Goal: Task Accomplishment & Management: Manage account settings

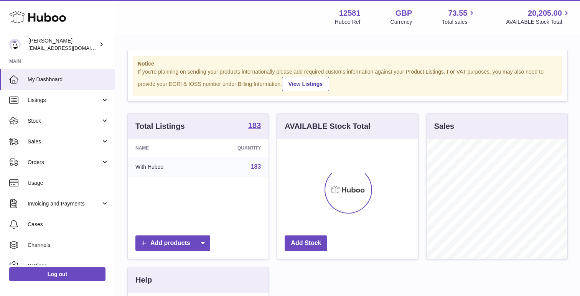
scroll to position [120, 141]
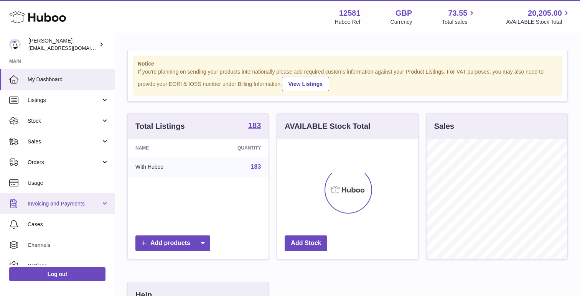
click at [77, 201] on span "Invoicing and Payments" at bounding box center [64, 203] width 73 height 7
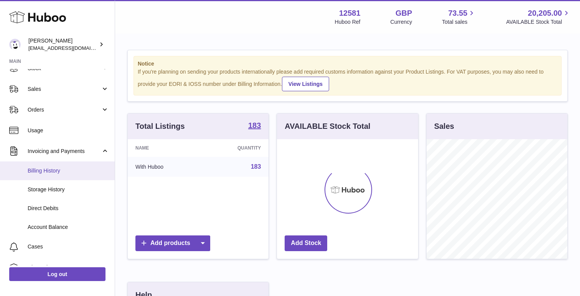
scroll to position [53, 0]
click at [70, 173] on link "Billing History" at bounding box center [57, 170] width 115 height 19
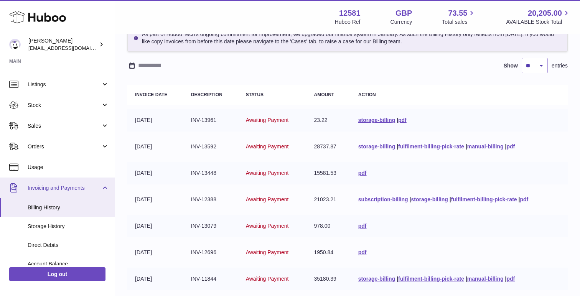
scroll to position [35, 0]
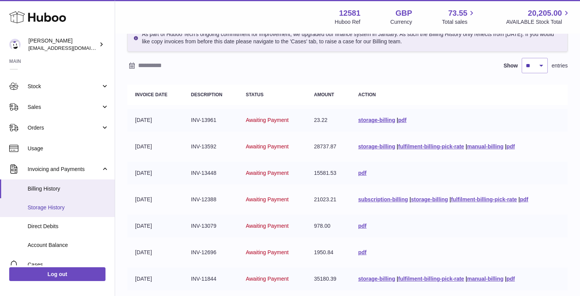
click at [53, 205] on span "Storage History" at bounding box center [68, 207] width 81 height 7
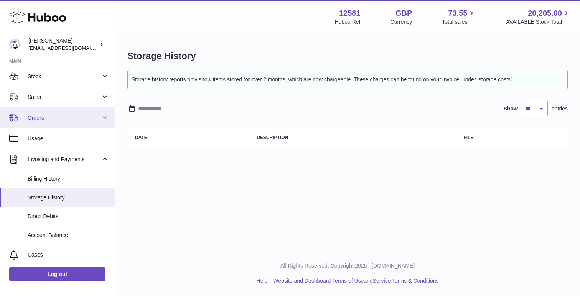
scroll to position [46, 0]
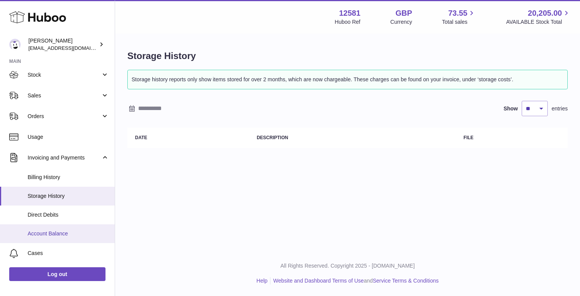
click at [63, 230] on span "Account Balance" at bounding box center [68, 233] width 81 height 7
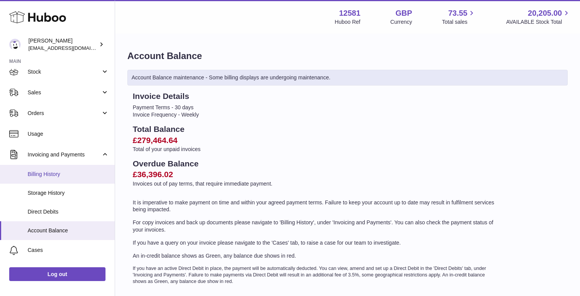
scroll to position [53, 0]
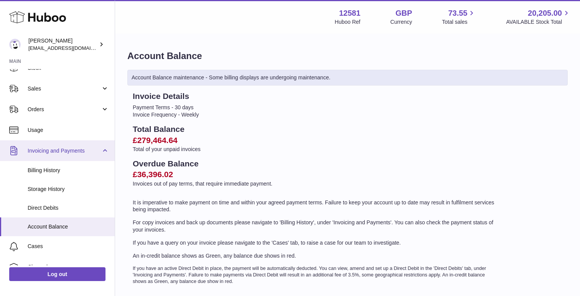
click at [71, 148] on span "Invoicing and Payments" at bounding box center [64, 150] width 73 height 7
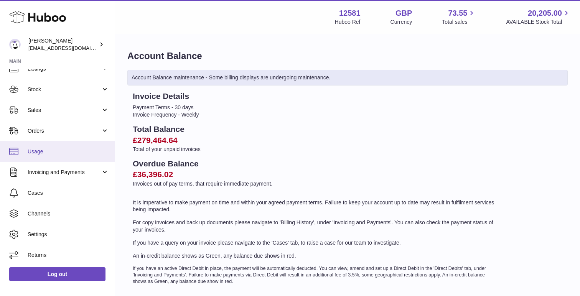
scroll to position [31, 0]
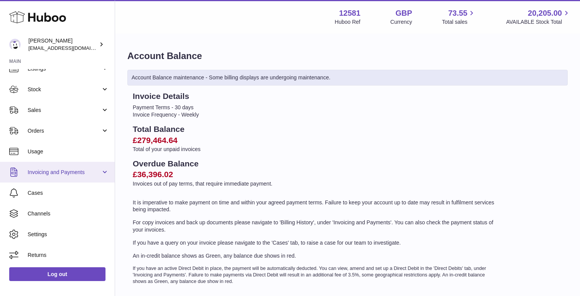
click at [66, 171] on span "Invoicing and Payments" at bounding box center [64, 172] width 73 height 7
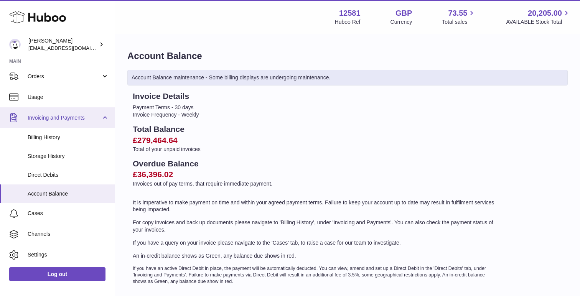
scroll to position [96, 0]
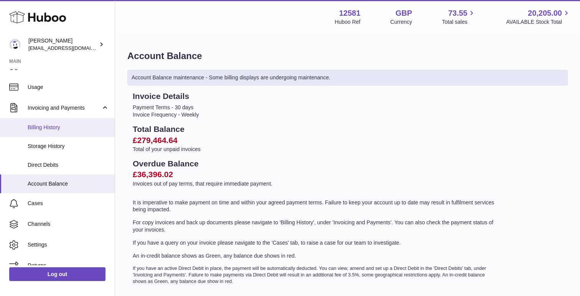
click at [57, 129] on span "Billing History" at bounding box center [68, 127] width 81 height 7
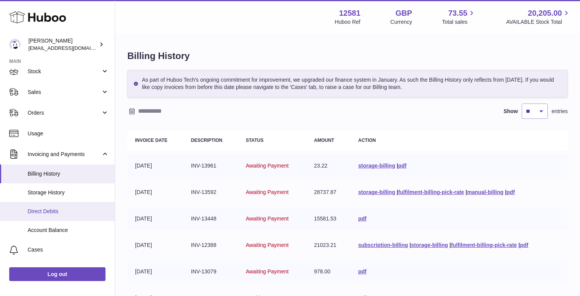
scroll to position [50, 0]
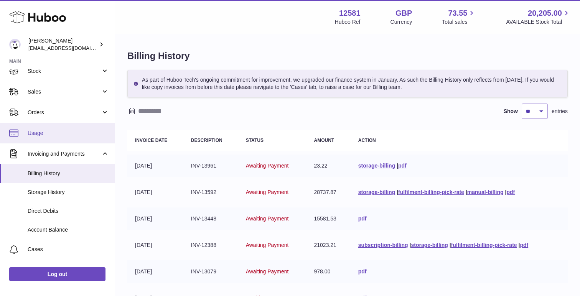
click at [48, 133] on span "Usage" at bounding box center [68, 133] width 81 height 7
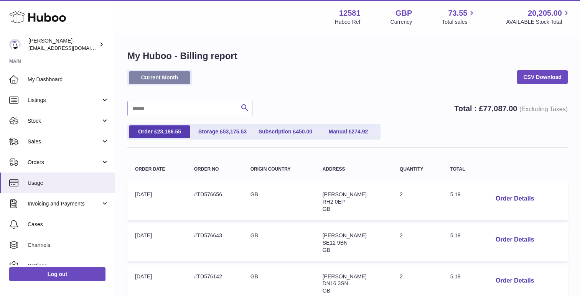
click at [169, 77] on link "Current Month" at bounding box center [159, 77] width 61 height 13
click at [546, 75] on link "CSV Download" at bounding box center [542, 77] width 51 height 14
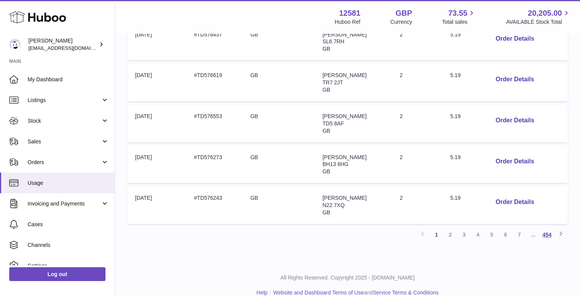
click at [549, 228] on link "454" at bounding box center [547, 235] width 14 height 14
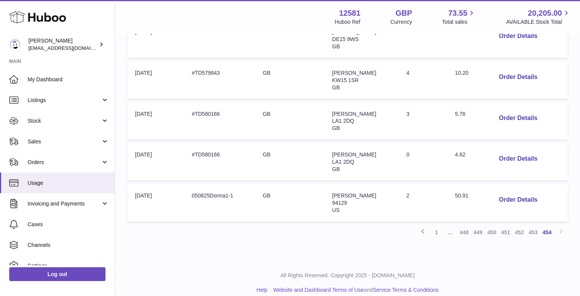
scroll to position [285, 0]
click at [488, 226] on link "450" at bounding box center [492, 233] width 14 height 14
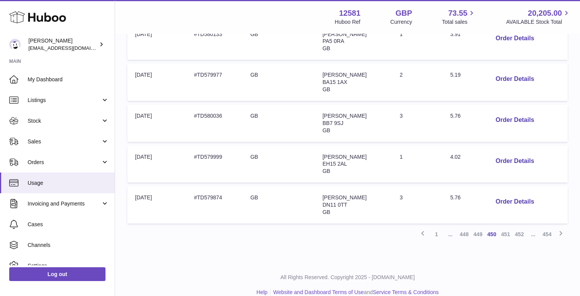
scroll to position [365, 0]
click at [436, 228] on link "1" at bounding box center [436, 235] width 14 height 14
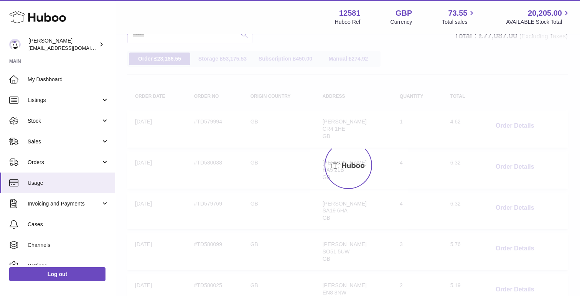
scroll to position [35, 0]
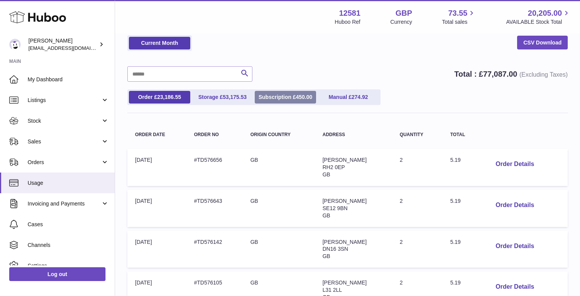
click at [293, 97] on link "Subscription £ 450.00" at bounding box center [285, 97] width 61 height 13
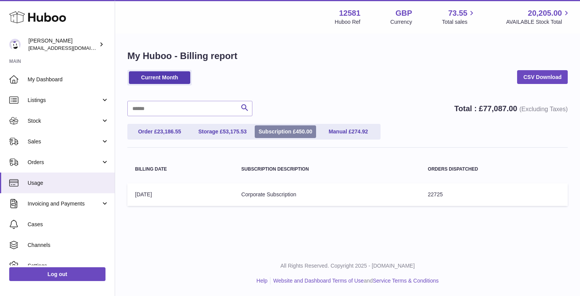
scroll to position [0, 0]
click at [352, 128] on span "274.92" at bounding box center [360, 131] width 16 height 6
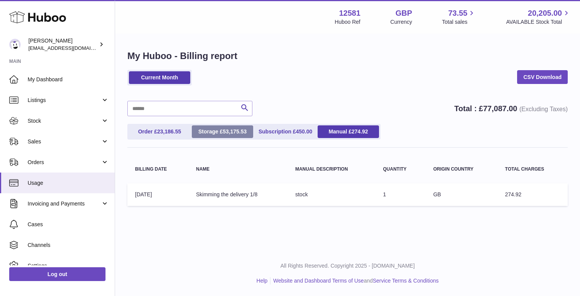
click at [237, 133] on span "53,175.53" at bounding box center [235, 131] width 24 height 6
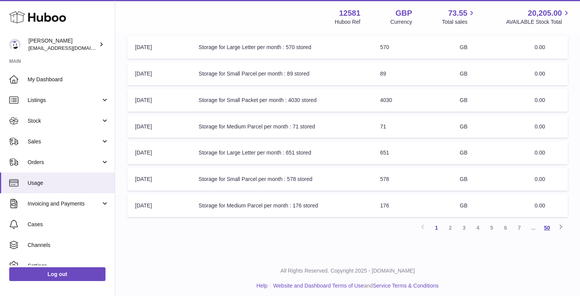
click at [546, 226] on link "50" at bounding box center [547, 228] width 14 height 14
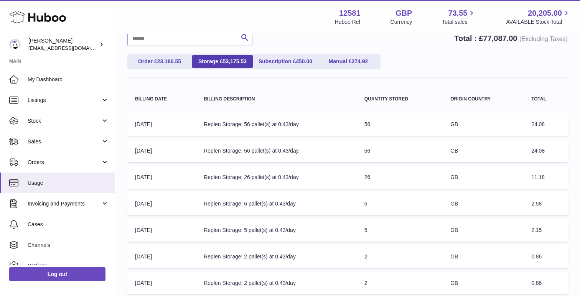
scroll to position [68, 0]
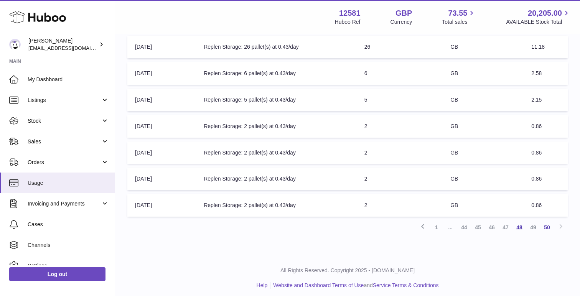
click at [522, 224] on link "48" at bounding box center [519, 227] width 14 height 14
click at [480, 222] on link "45" at bounding box center [478, 228] width 14 height 14
